Goal: Transaction & Acquisition: Purchase product/service

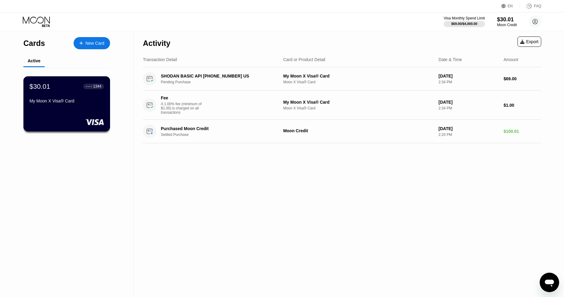
click at [85, 111] on div "$30.01 ● ● ● ● 1344 My Moon X Visa® Card" at bounding box center [66, 103] width 87 height 55
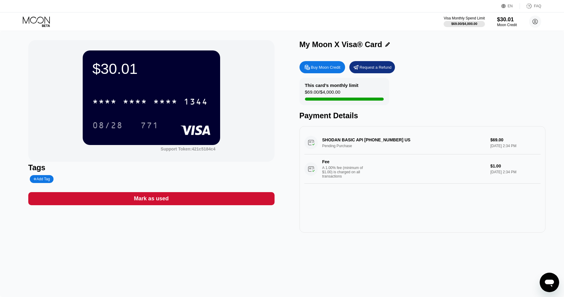
click at [37, 21] on icon at bounding box center [37, 21] width 28 height 11
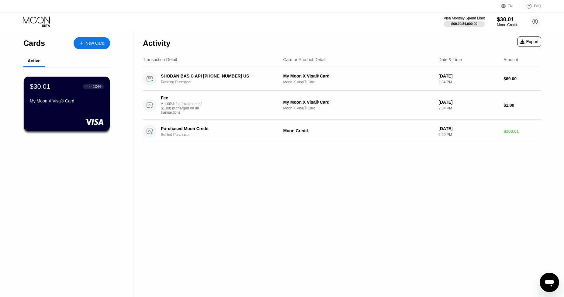
click at [503, 21] on div "$30.01" at bounding box center [507, 19] width 20 height 6
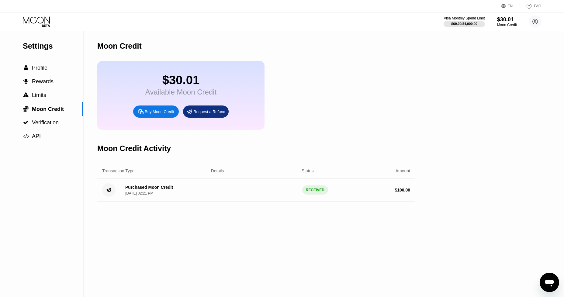
click at [151, 114] on div "Buy Moon Credit" at bounding box center [159, 111] width 29 height 5
type input "0"
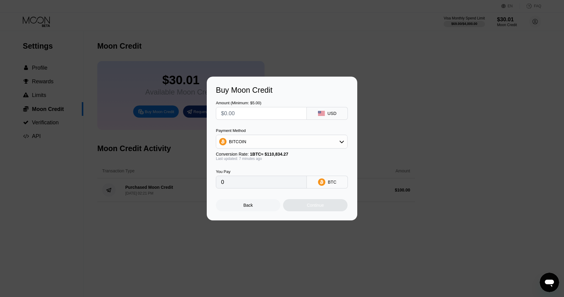
click at [245, 113] on input "text" at bounding box center [261, 113] width 81 height 12
type input "$140"
type input "0.00126335"
click at [323, 208] on div "Continue" at bounding box center [315, 205] width 17 height 5
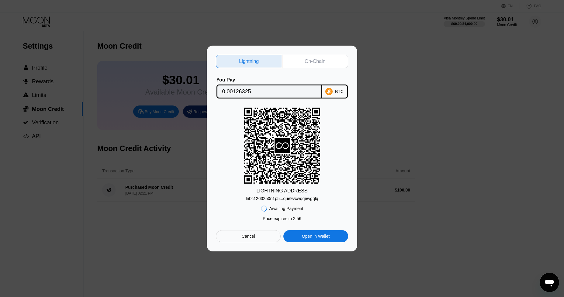
click at [312, 59] on div "On-Chain" at bounding box center [315, 61] width 21 height 6
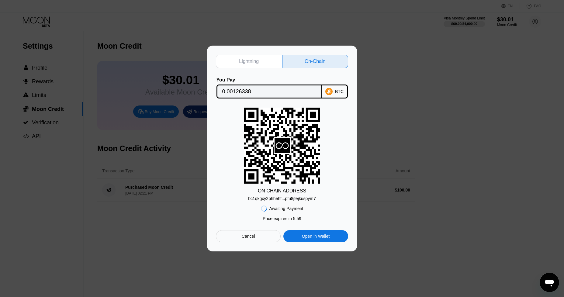
click at [316, 236] on div "Open in Wallet" at bounding box center [316, 235] width 28 height 5
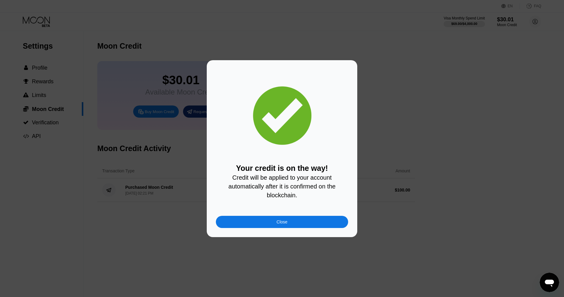
click at [292, 226] on div "Close" at bounding box center [282, 222] width 132 height 12
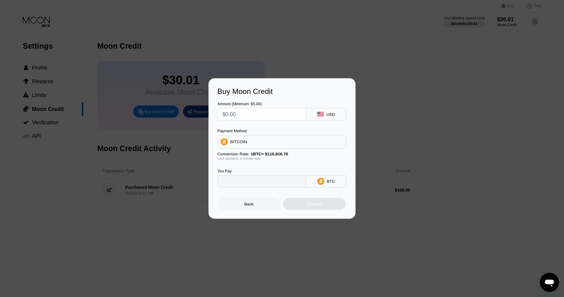
type input "0"
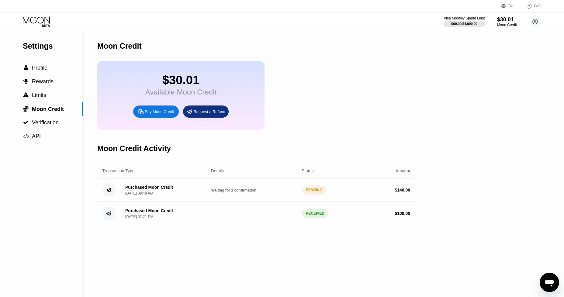
click at [37, 22] on icon at bounding box center [37, 21] width 28 height 11
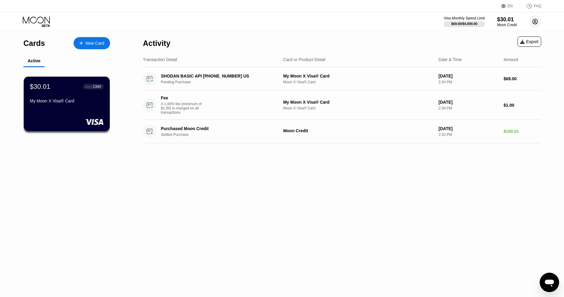
click at [535, 22] on circle at bounding box center [535, 22] width 12 height 12
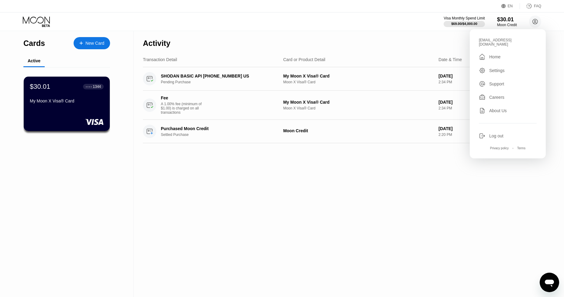
click at [409, 181] on div "Activity Export Transaction Detail Card or Product Detail Date & Time Amount SH…" at bounding box center [342, 164] width 416 height 266
